Goal: Navigation & Orientation: Find specific page/section

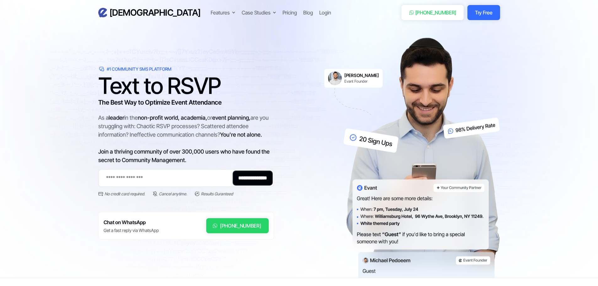
scroll to position [96, 0]
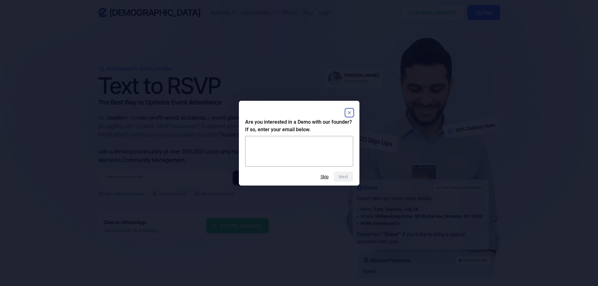
click at [350, 112] on icon "Close" at bounding box center [349, 112] width 3 height 3
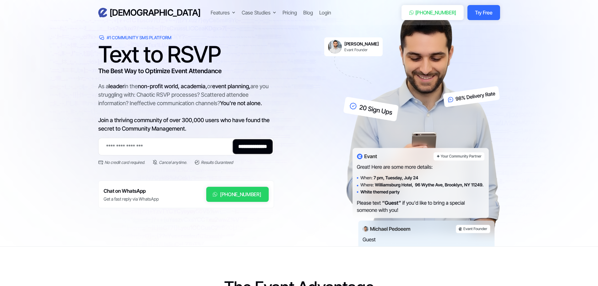
scroll to position [0, 0]
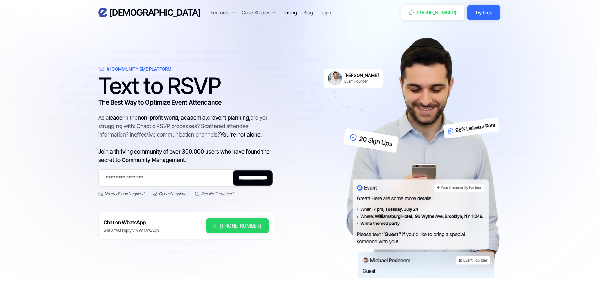
click at [283, 11] on div "Pricing" at bounding box center [290, 13] width 14 height 8
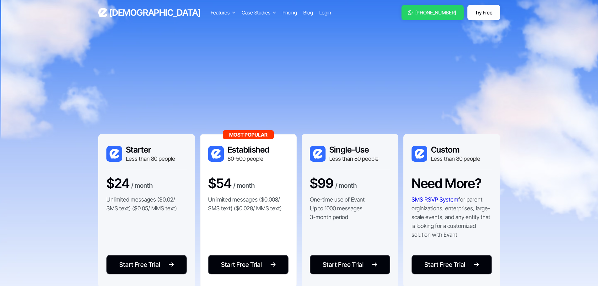
scroll to position [96, 0]
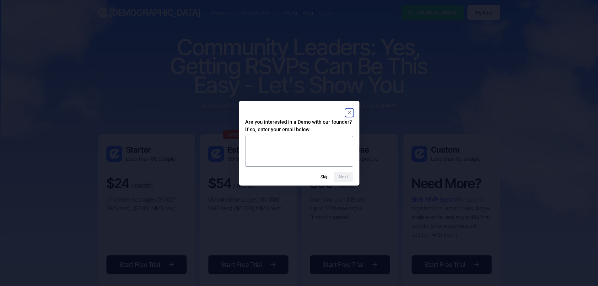
click at [350, 112] on icon "Close" at bounding box center [349, 112] width 3 height 3
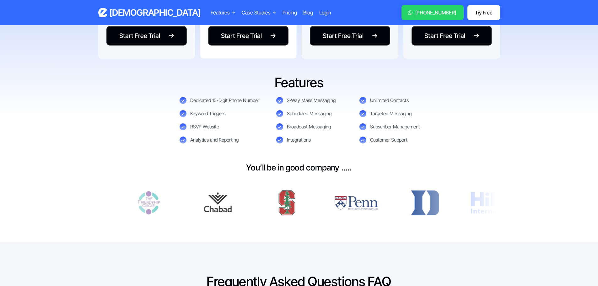
scroll to position [220, 0]
